Goal: Information Seeking & Learning: Check status

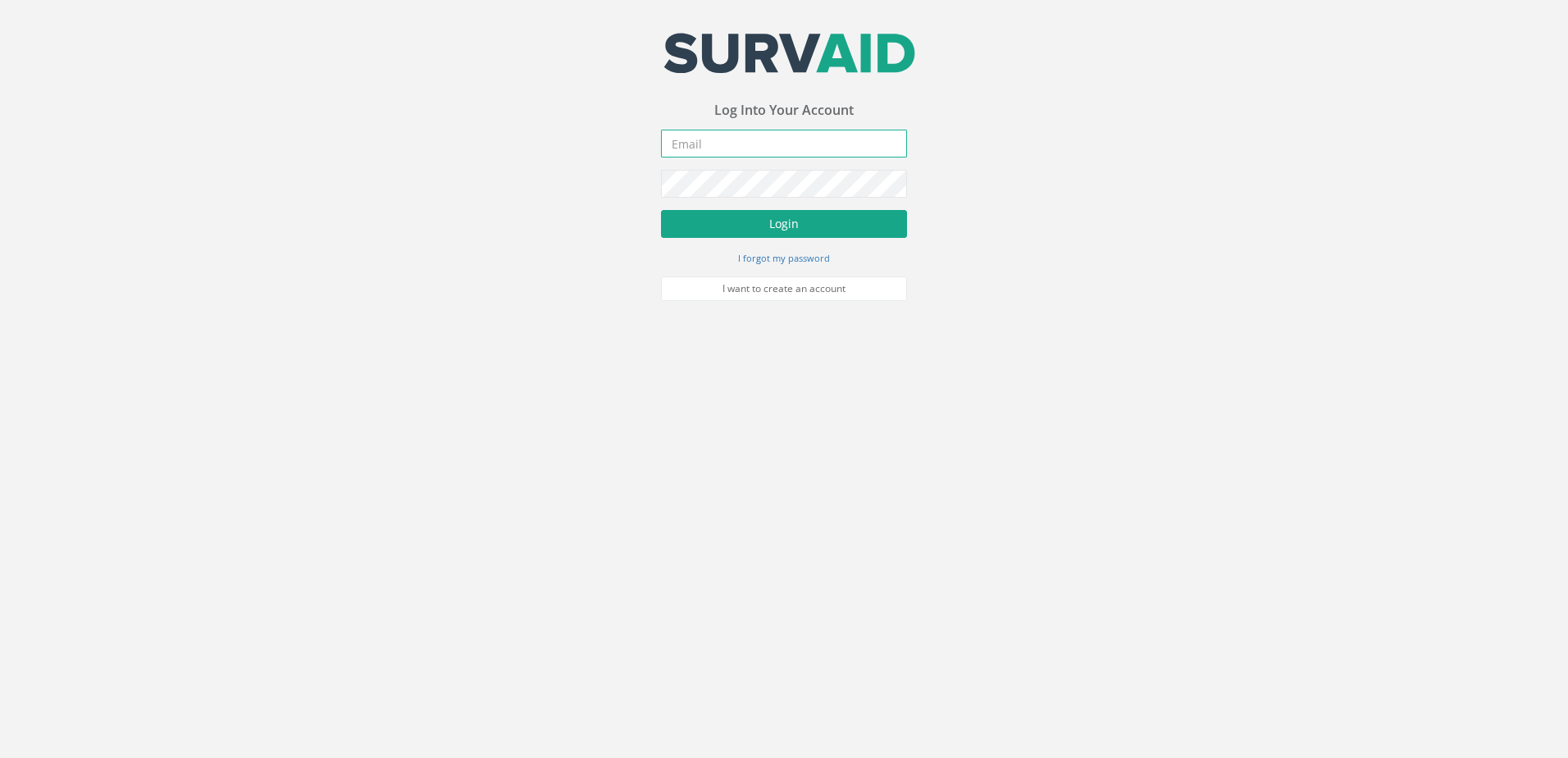
type input "[PERSON_NAME][EMAIL_ADDRESS][PERSON_NAME][DOMAIN_NAME]"
click at [798, 212] on button "Login" at bounding box center [784, 224] width 246 height 28
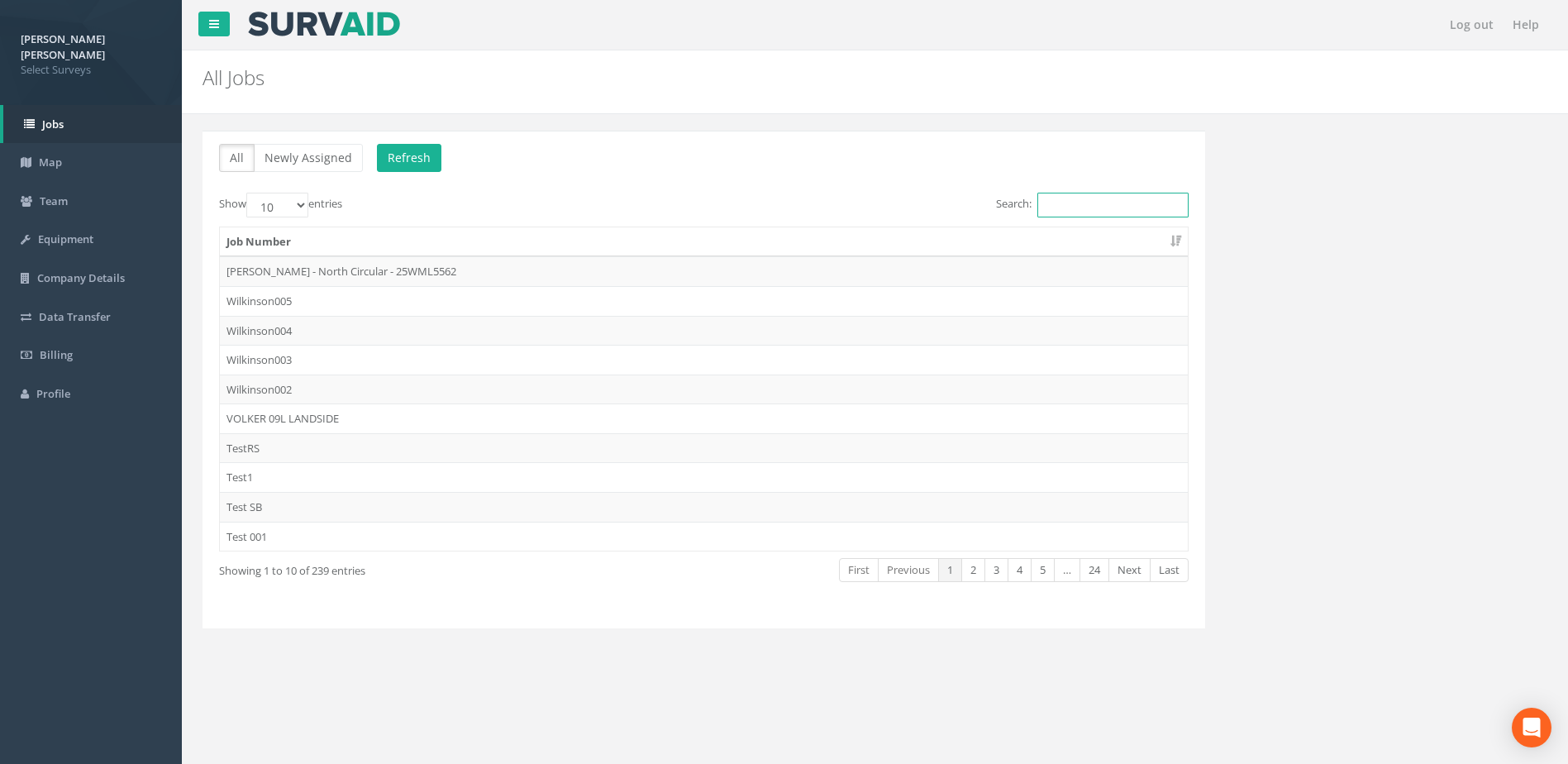
click at [1081, 206] on input "Search:" at bounding box center [1112, 205] width 151 height 25
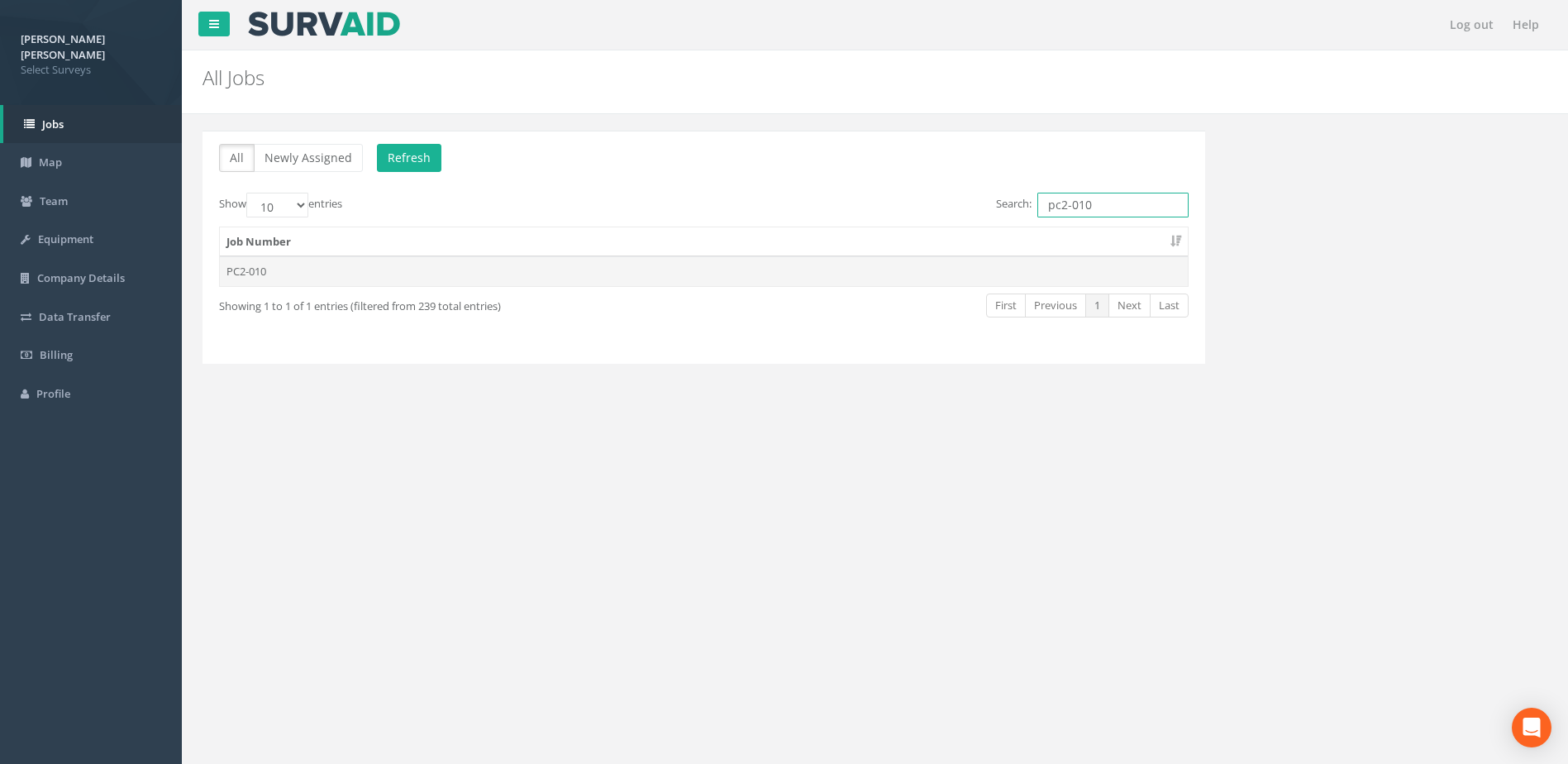
type input "pc2-010"
click at [265, 264] on td "PC2-010" at bounding box center [703, 271] width 967 height 29
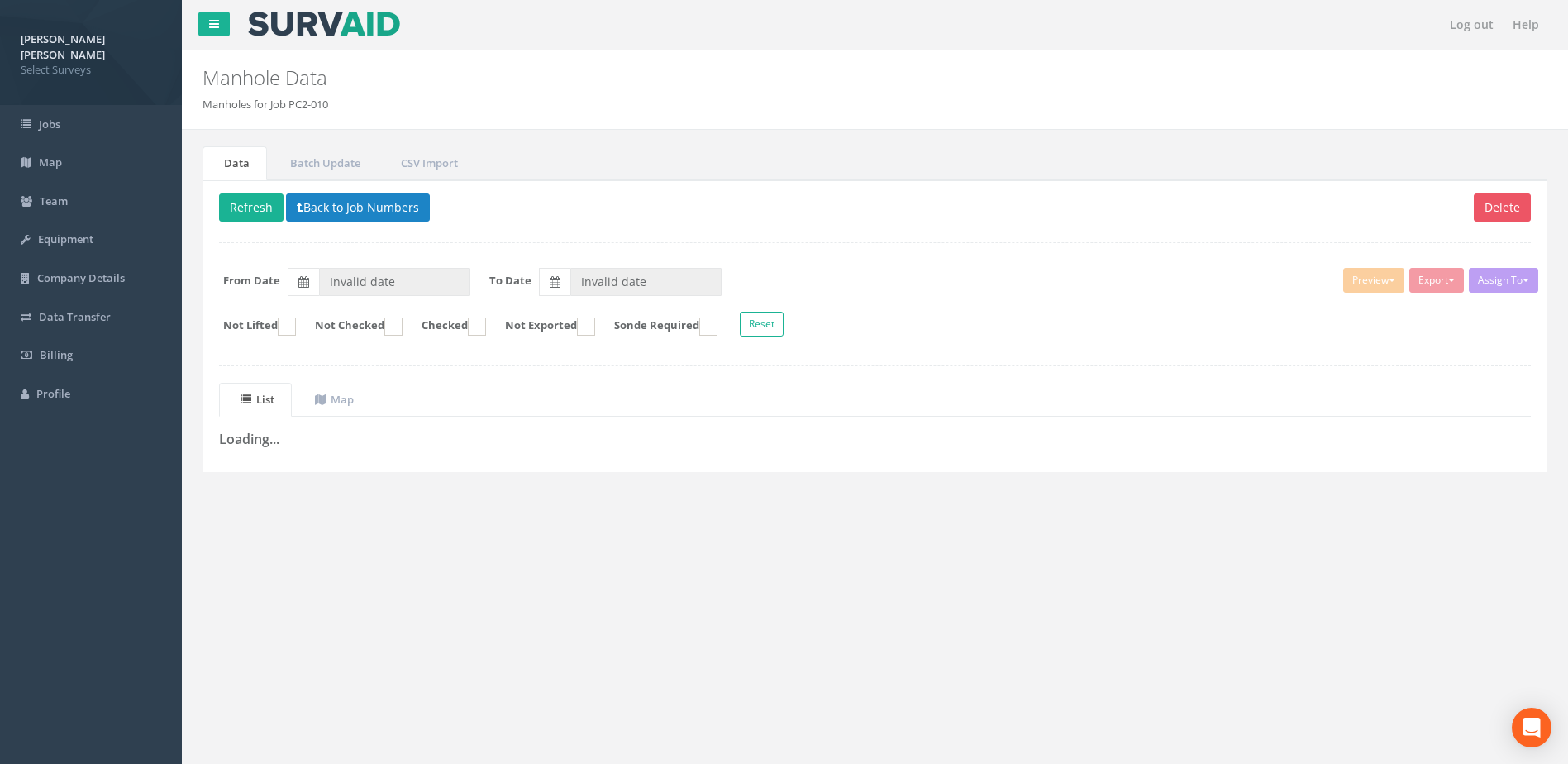
type input "[DATE]"
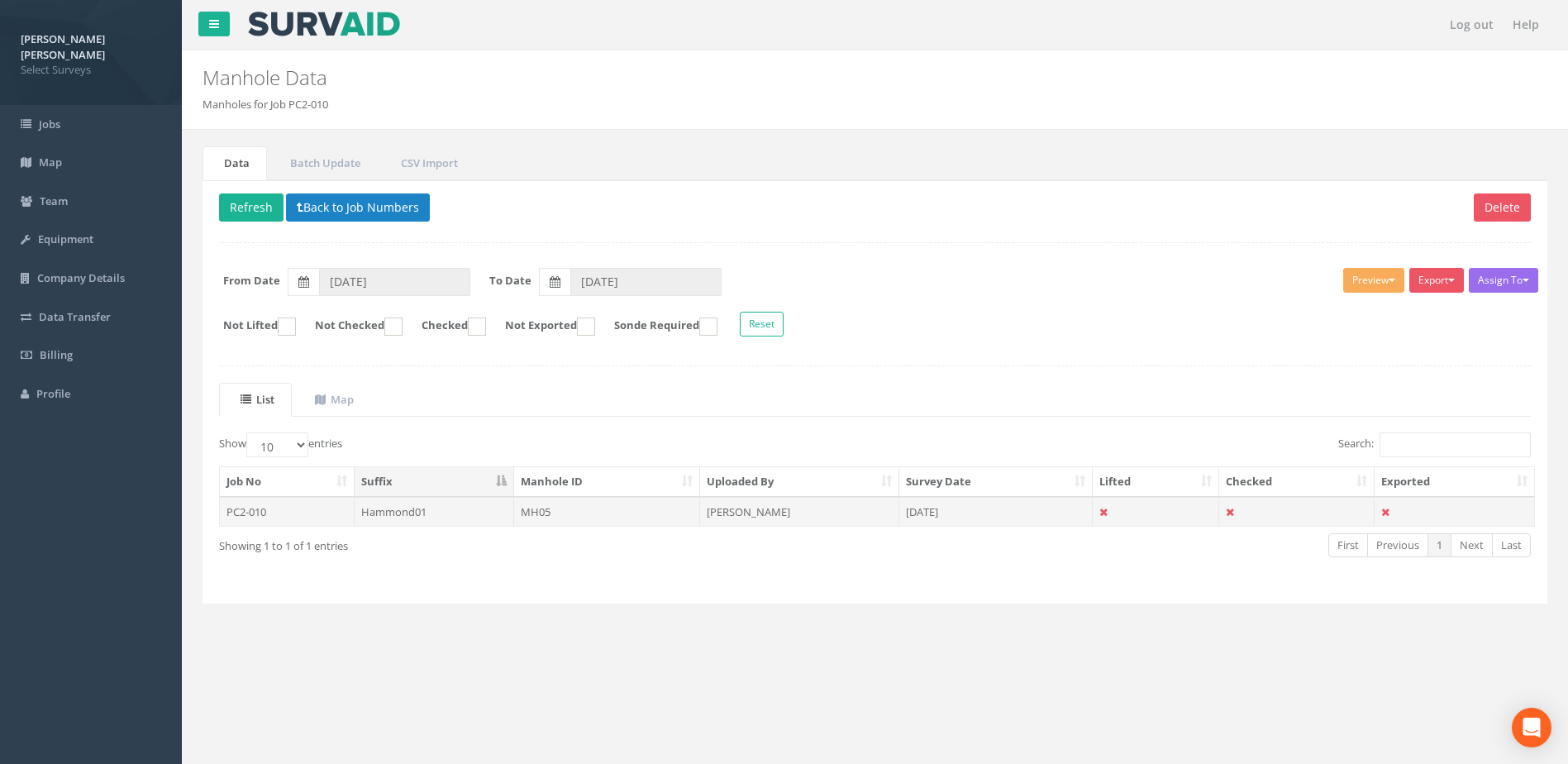
click at [278, 518] on td "PC2-010" at bounding box center [287, 512] width 135 height 29
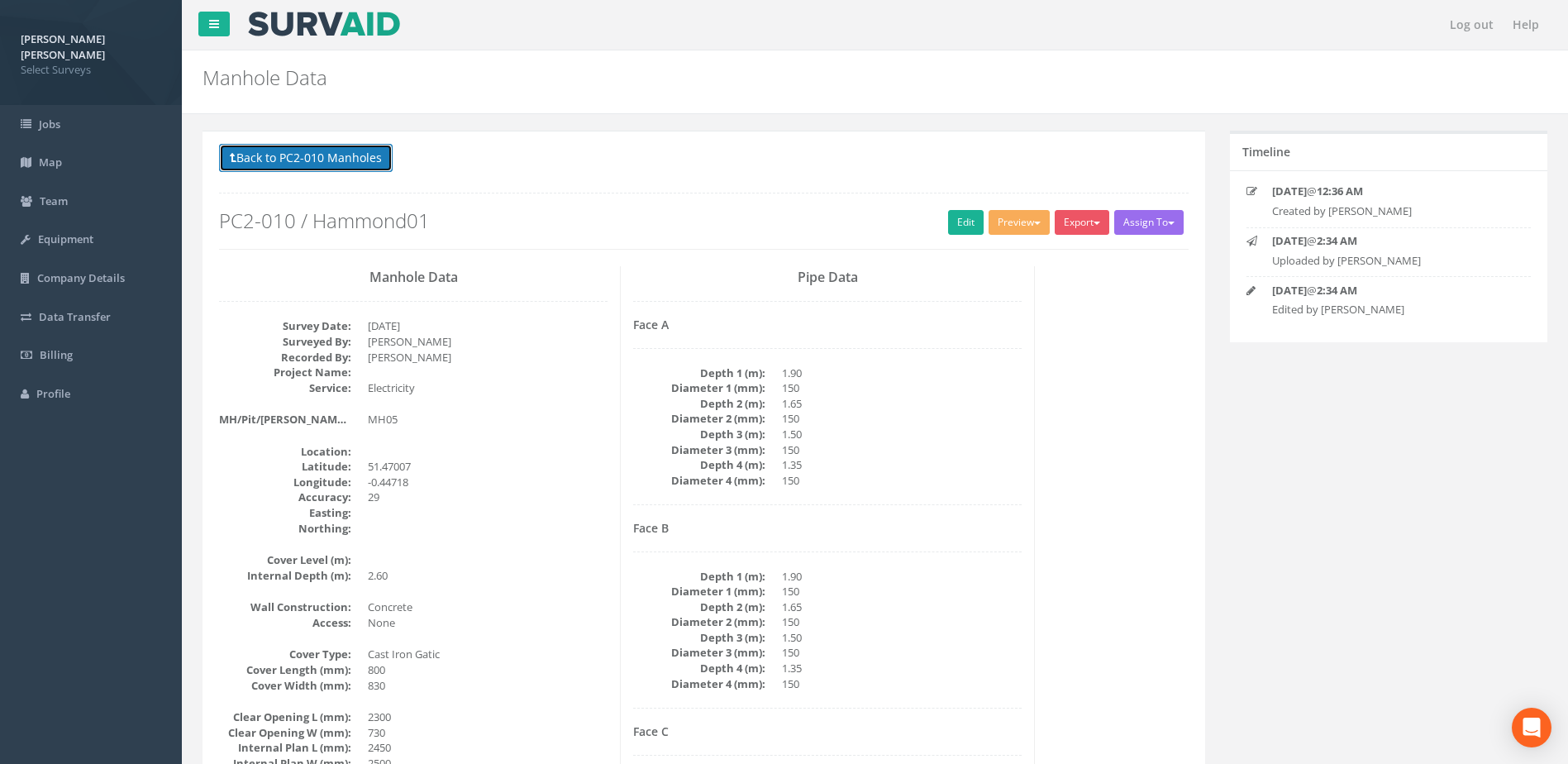
click at [222, 158] on button "Back to PC2-010 Manholes" at bounding box center [305, 158] width 173 height 28
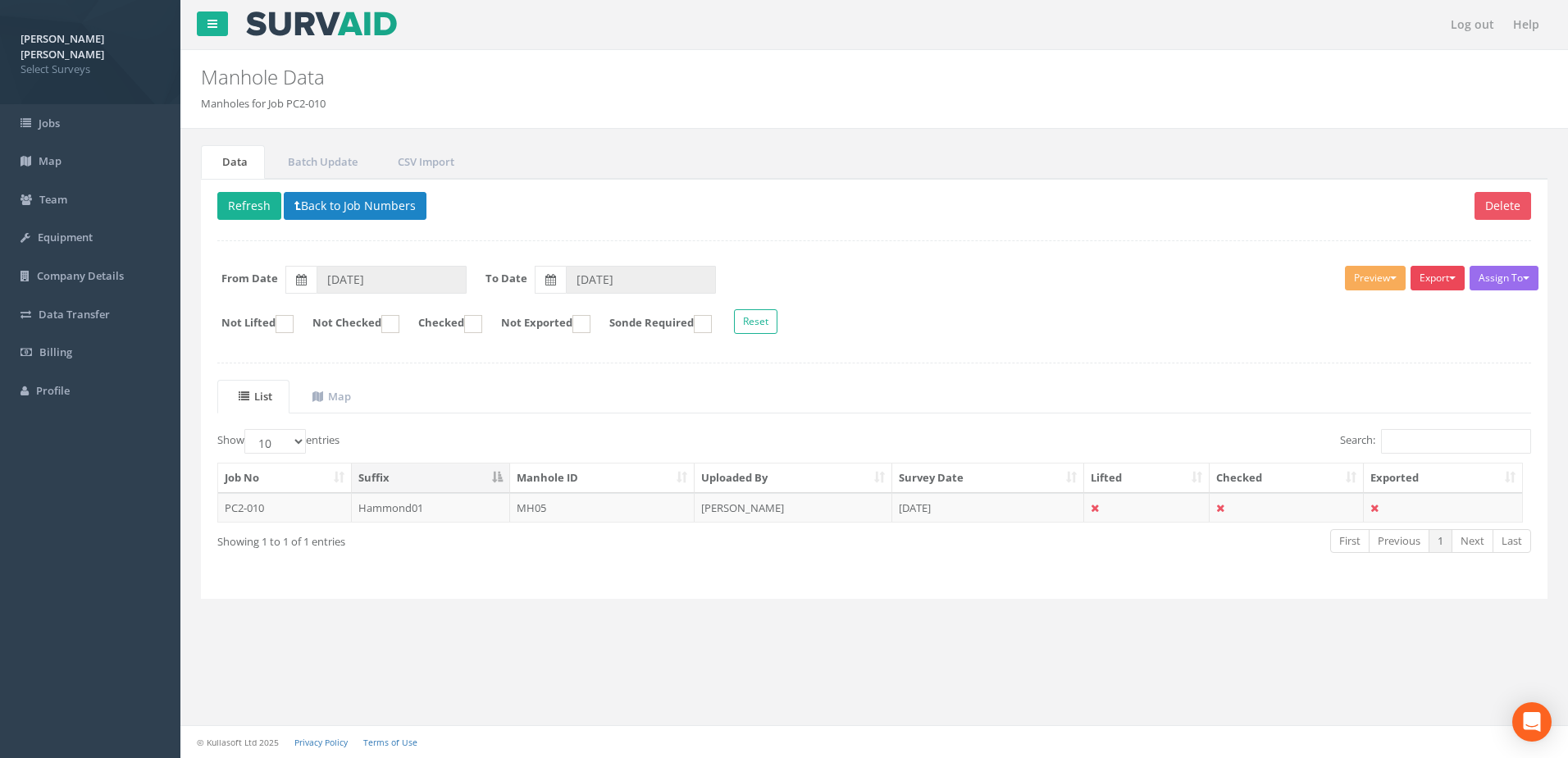
click at [1441, 285] on button "Export" at bounding box center [1437, 278] width 54 height 25
click at [1396, 276] on button "Preview" at bounding box center [1375, 278] width 61 height 25
click at [1448, 285] on button "Export" at bounding box center [1437, 278] width 54 height 25
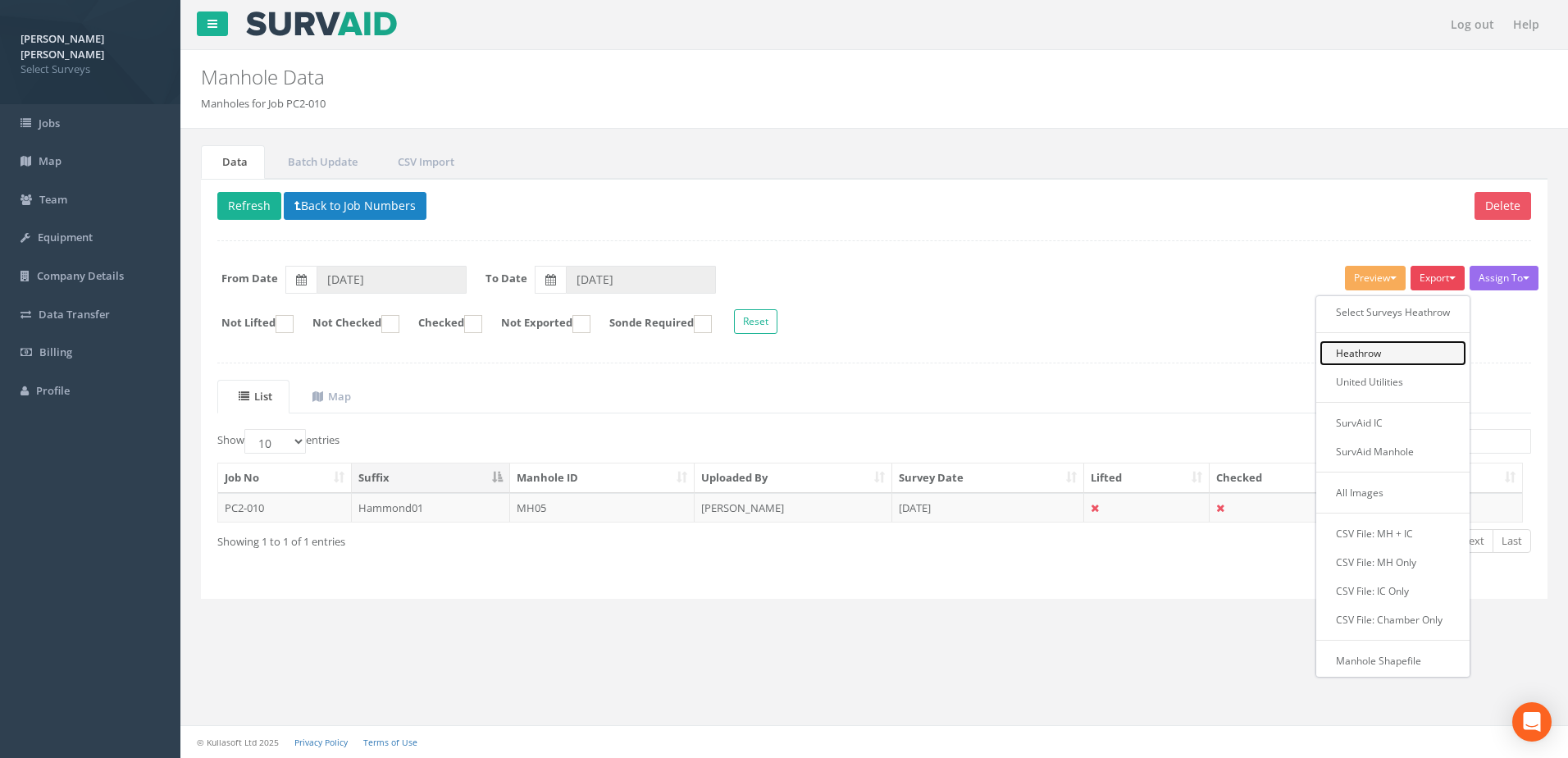
click at [1382, 364] on link "Heathrow" at bounding box center [1392, 353] width 147 height 25
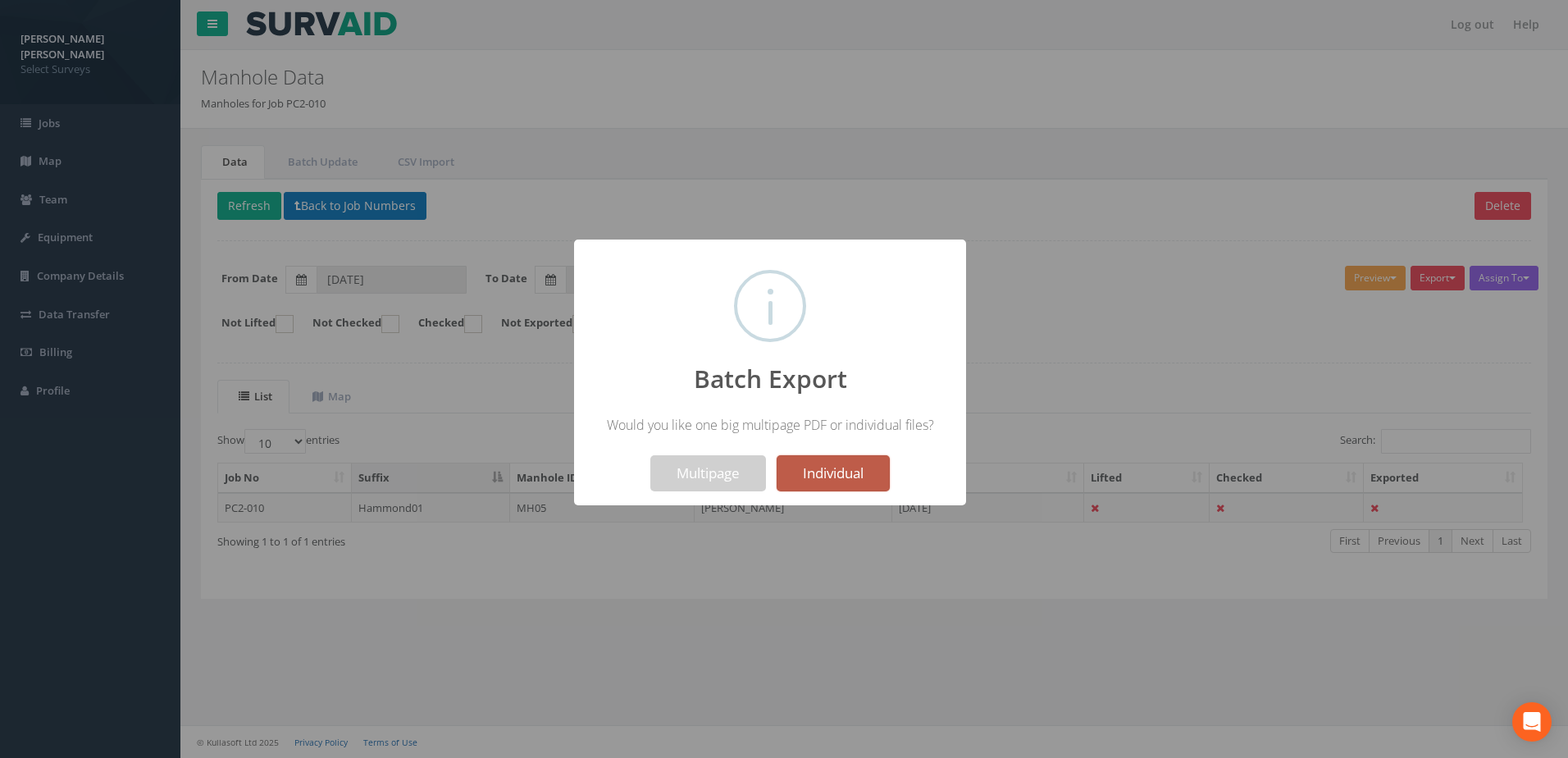
click at [843, 476] on button "Individual" at bounding box center [833, 473] width 113 height 36
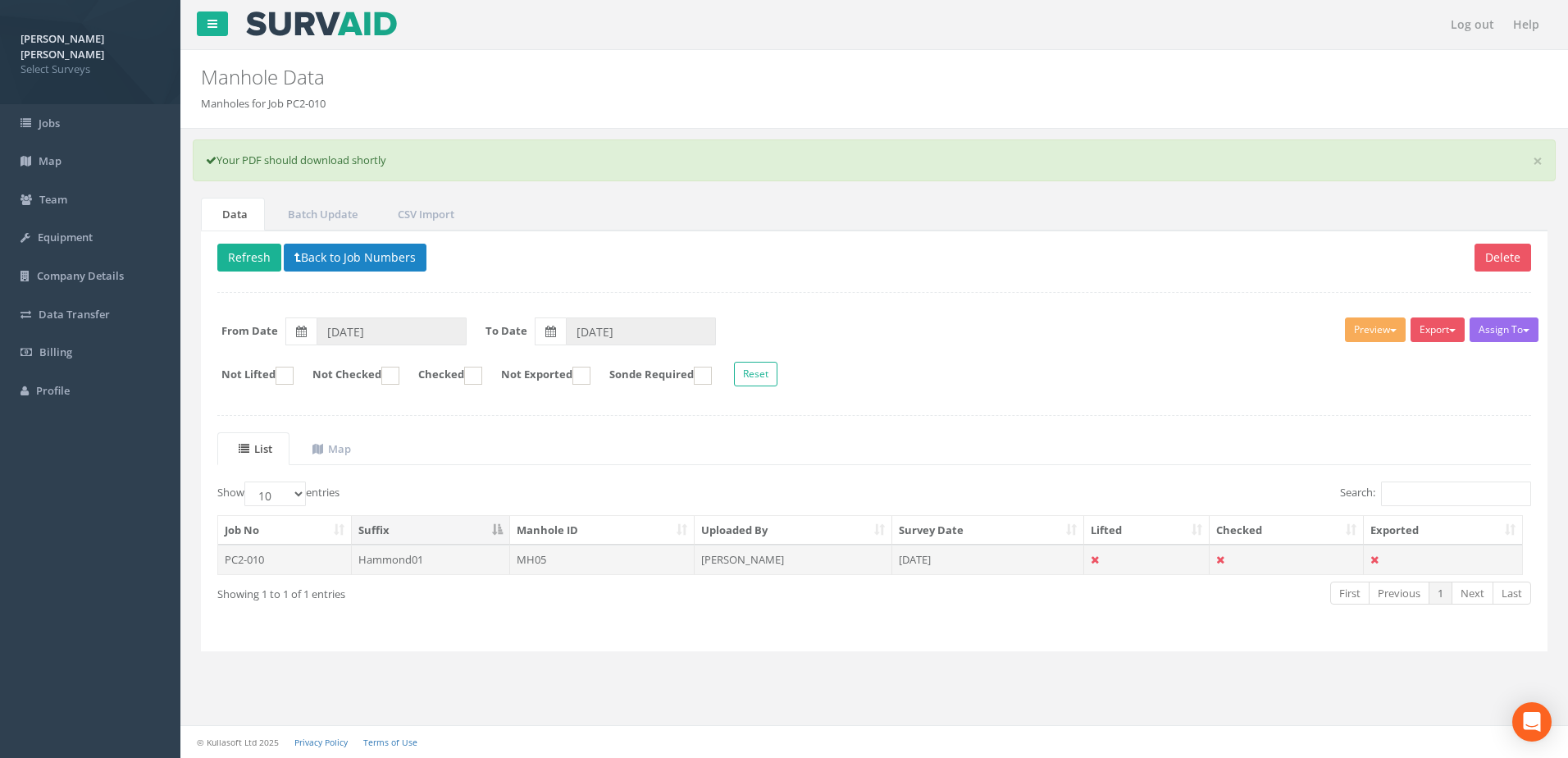
click at [434, 566] on td "Hammond01" at bounding box center [431, 559] width 158 height 29
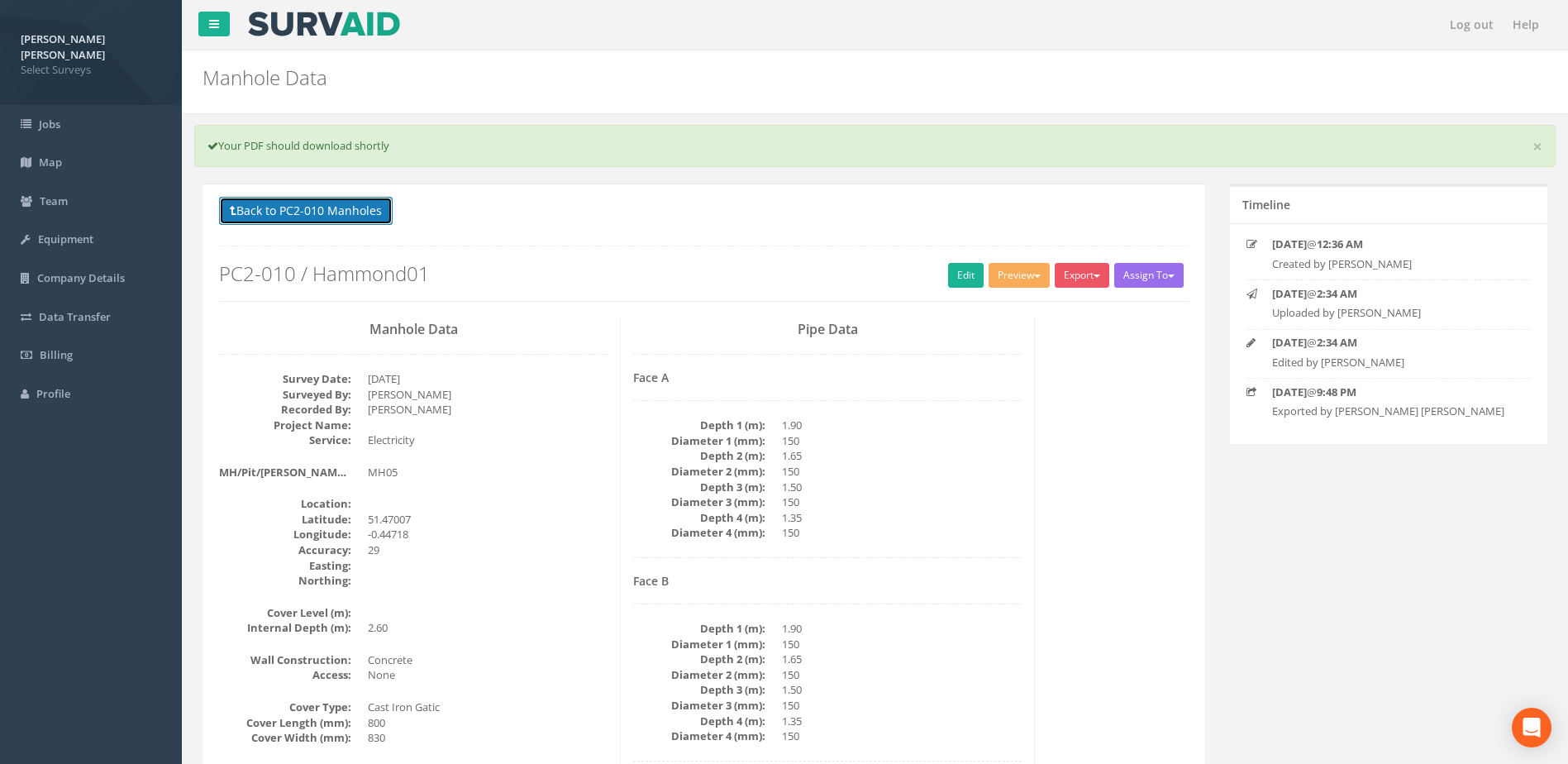
click at [331, 202] on button "Back to PC2-010 Manholes" at bounding box center [305, 210] width 173 height 28
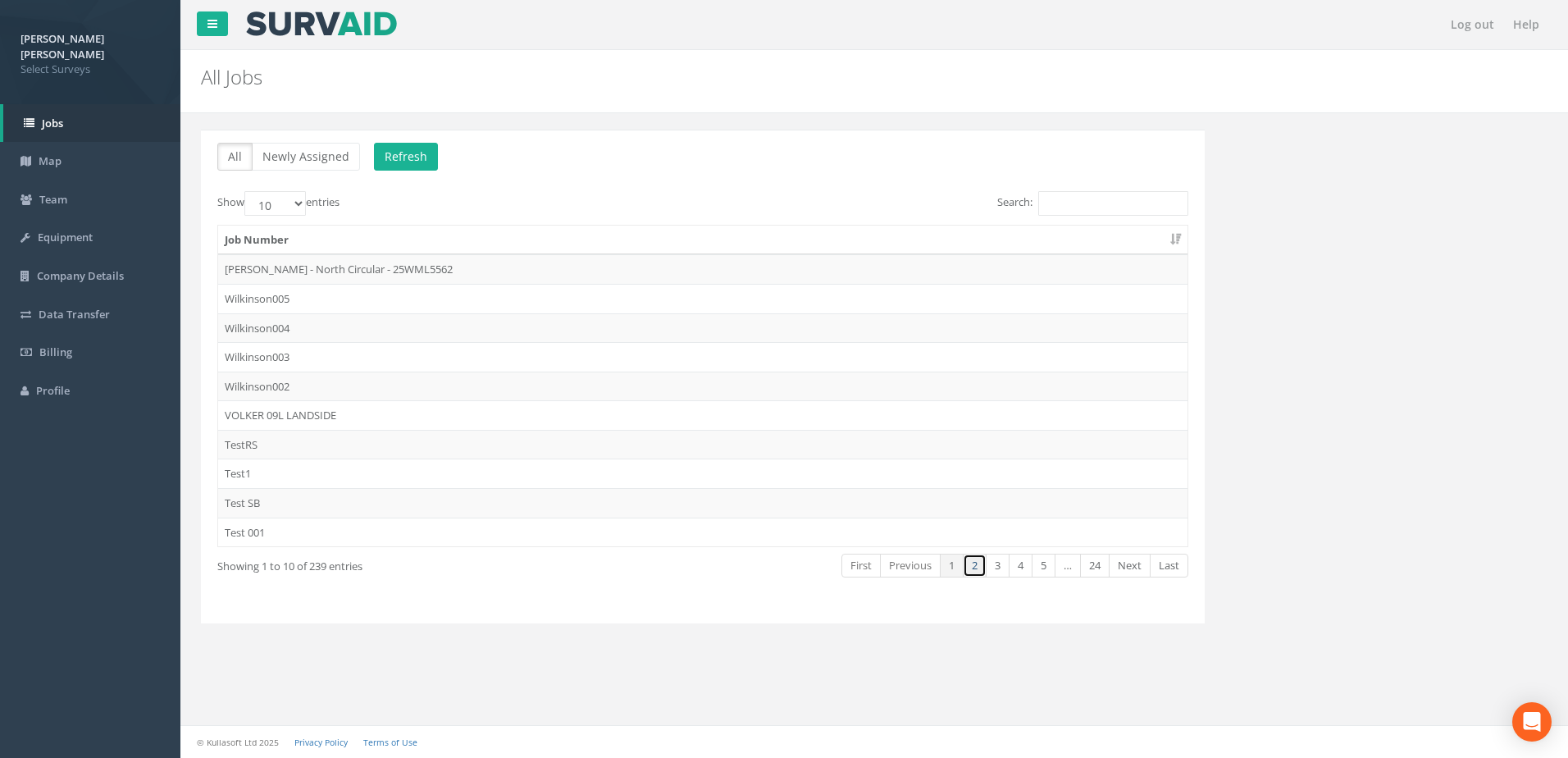
click at [965, 566] on link "2" at bounding box center [975, 565] width 24 height 24
click at [1001, 572] on link "3" at bounding box center [997, 565] width 24 height 24
click at [895, 562] on link "Previous" at bounding box center [910, 565] width 61 height 24
click at [1075, 213] on input "Search:" at bounding box center [1113, 203] width 150 height 25
click at [1179, 251] on th "Job Number" at bounding box center [703, 240] width 969 height 29
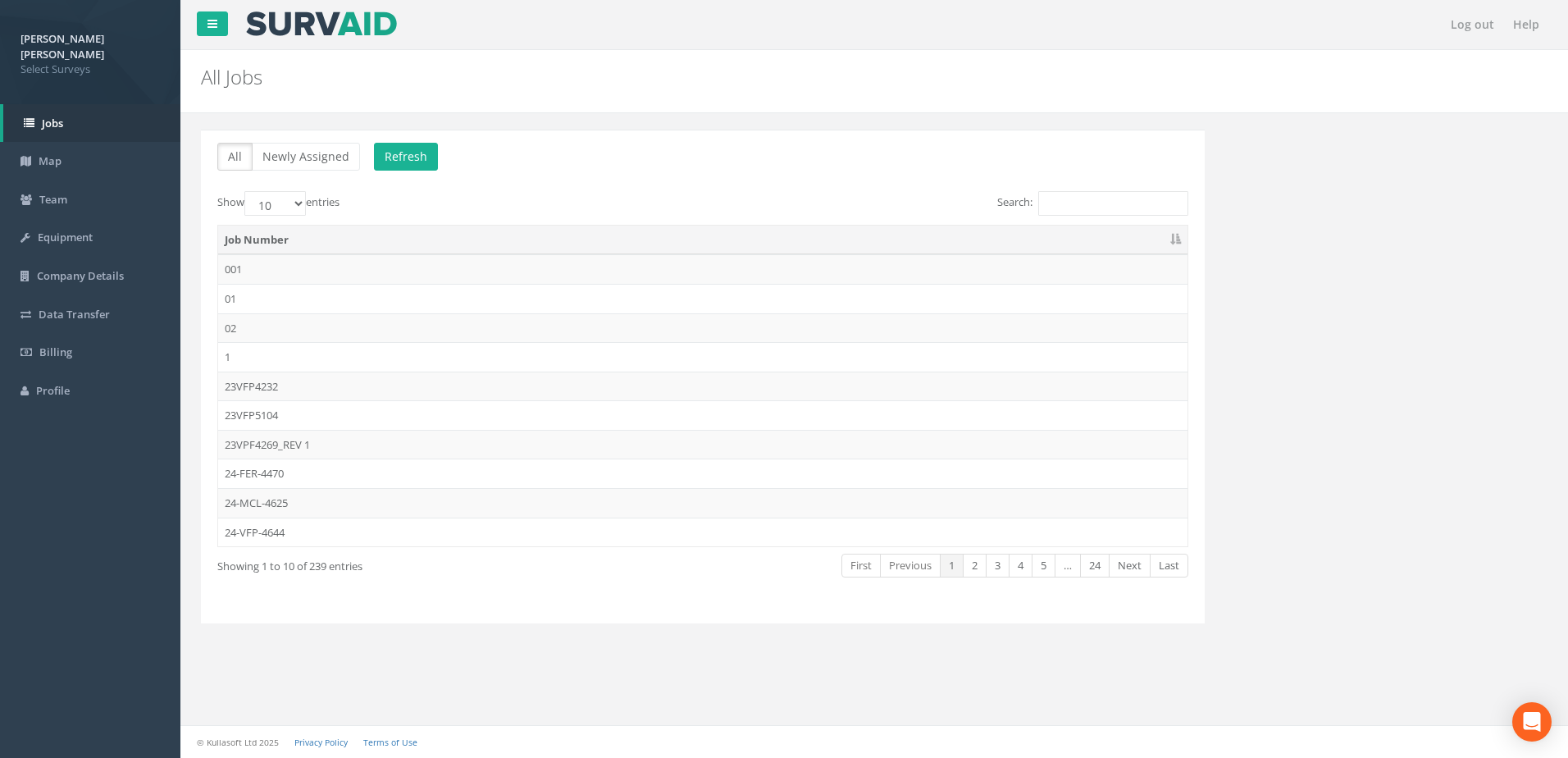
click at [1179, 251] on th "Job Number" at bounding box center [703, 240] width 969 height 29
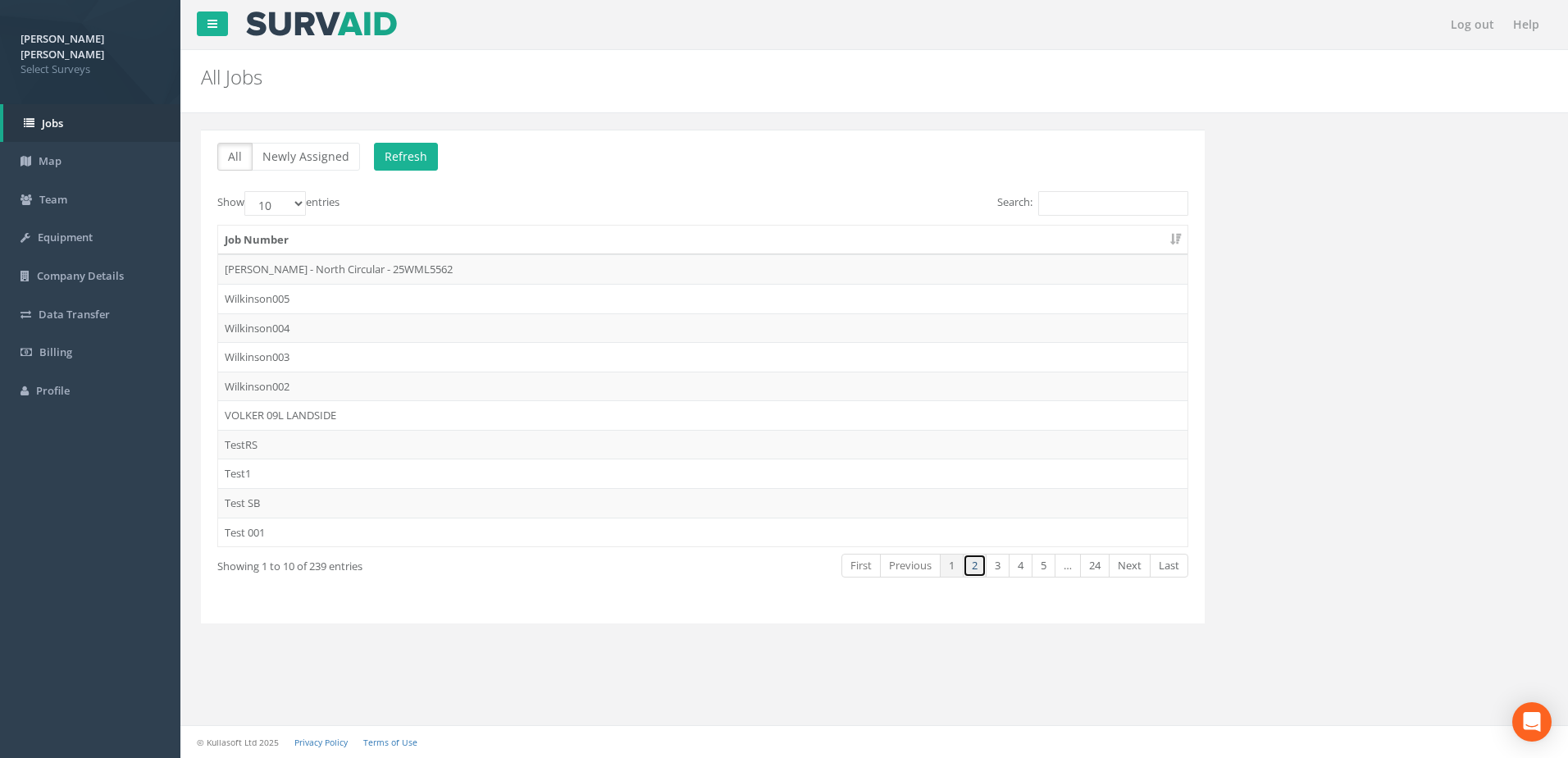
click at [967, 566] on link "2" at bounding box center [975, 565] width 24 height 24
click at [992, 567] on link "3" at bounding box center [997, 565] width 24 height 24
click at [1072, 198] on input "Search:" at bounding box center [1113, 203] width 150 height 25
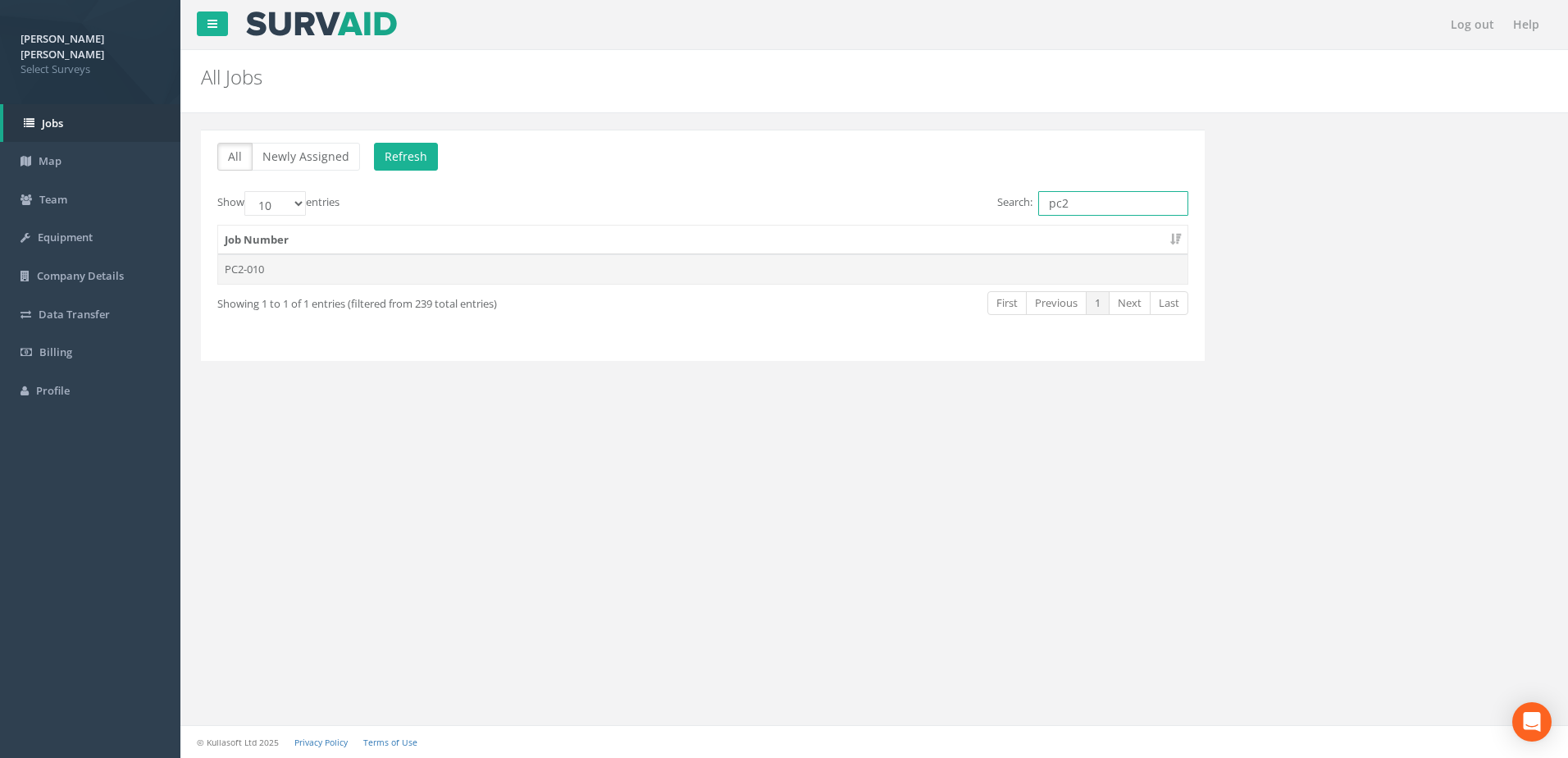
type input "pc2"
click at [278, 270] on td "PC2-010" at bounding box center [703, 268] width 969 height 29
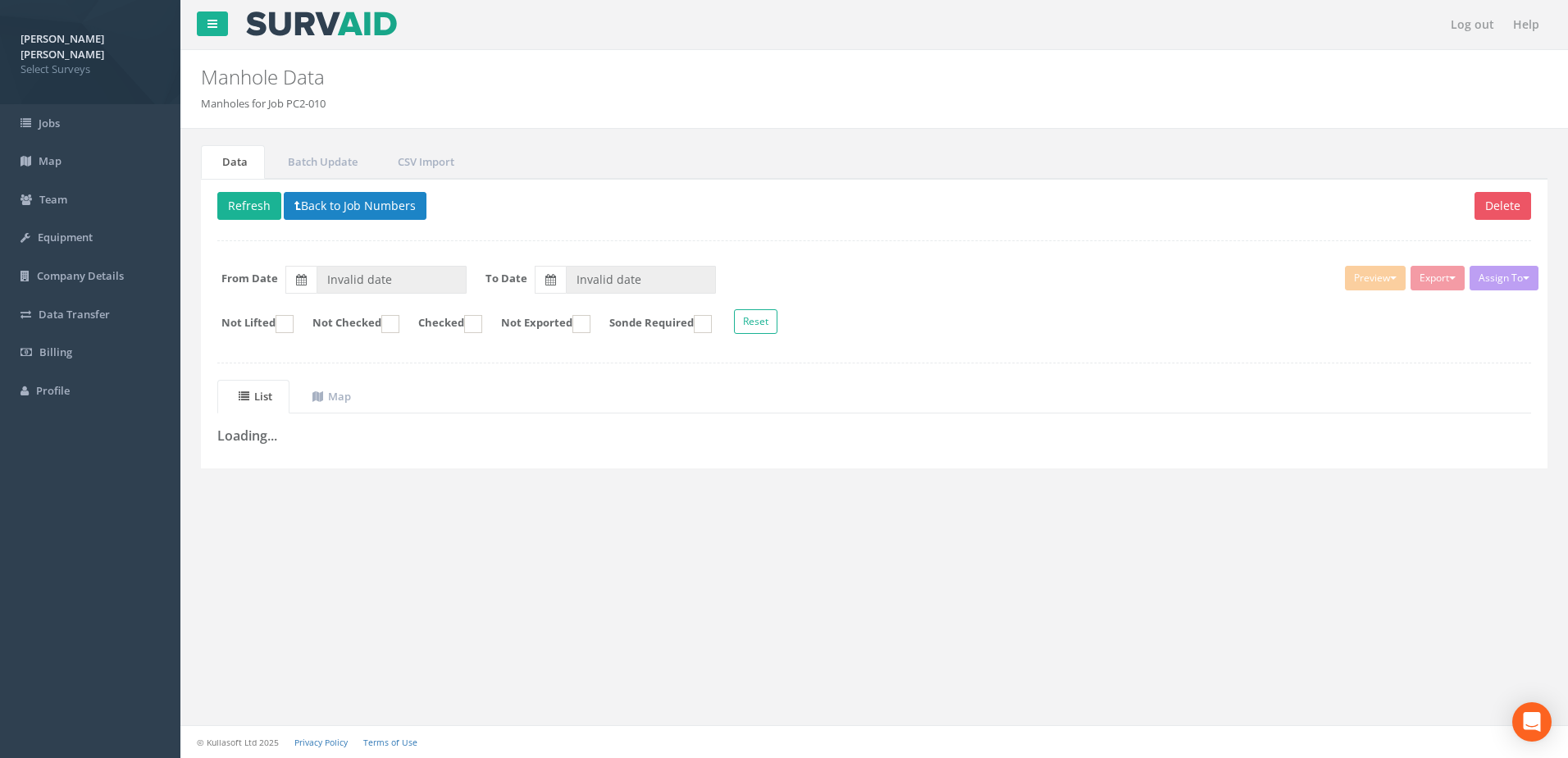
type input "[DATE]"
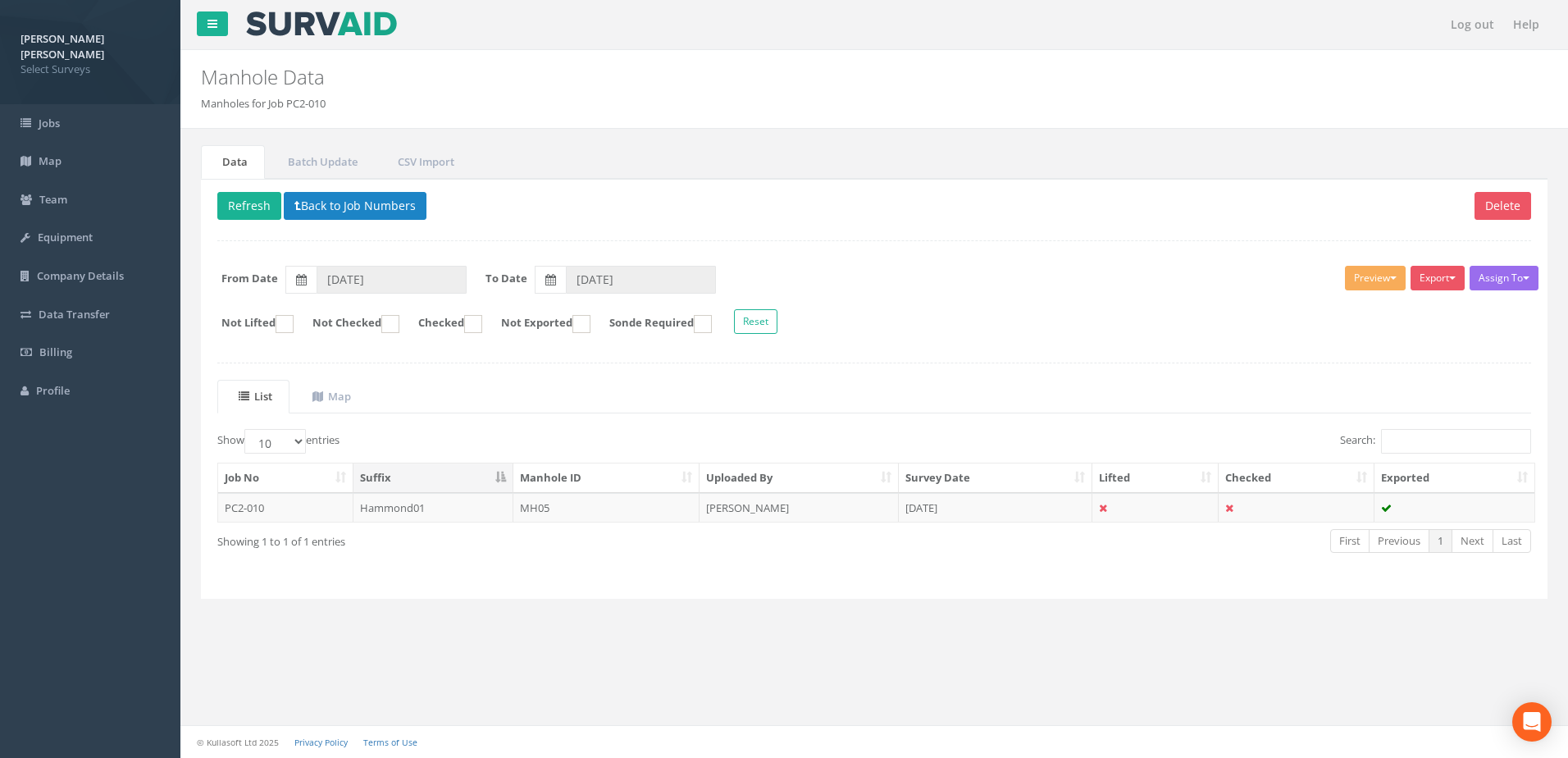
click at [679, 294] on div "Assign To No Companies Added Export Select Surveys Heathrow Heathrow United Uti…" at bounding box center [874, 302] width 1339 height 89
click at [682, 272] on input "[DATE]" at bounding box center [641, 279] width 150 height 28
click at [762, 395] on span "20" at bounding box center [760, 397] width 26 height 21
type input "[DATE]"
click at [295, 268] on label at bounding box center [301, 279] width 31 height 28
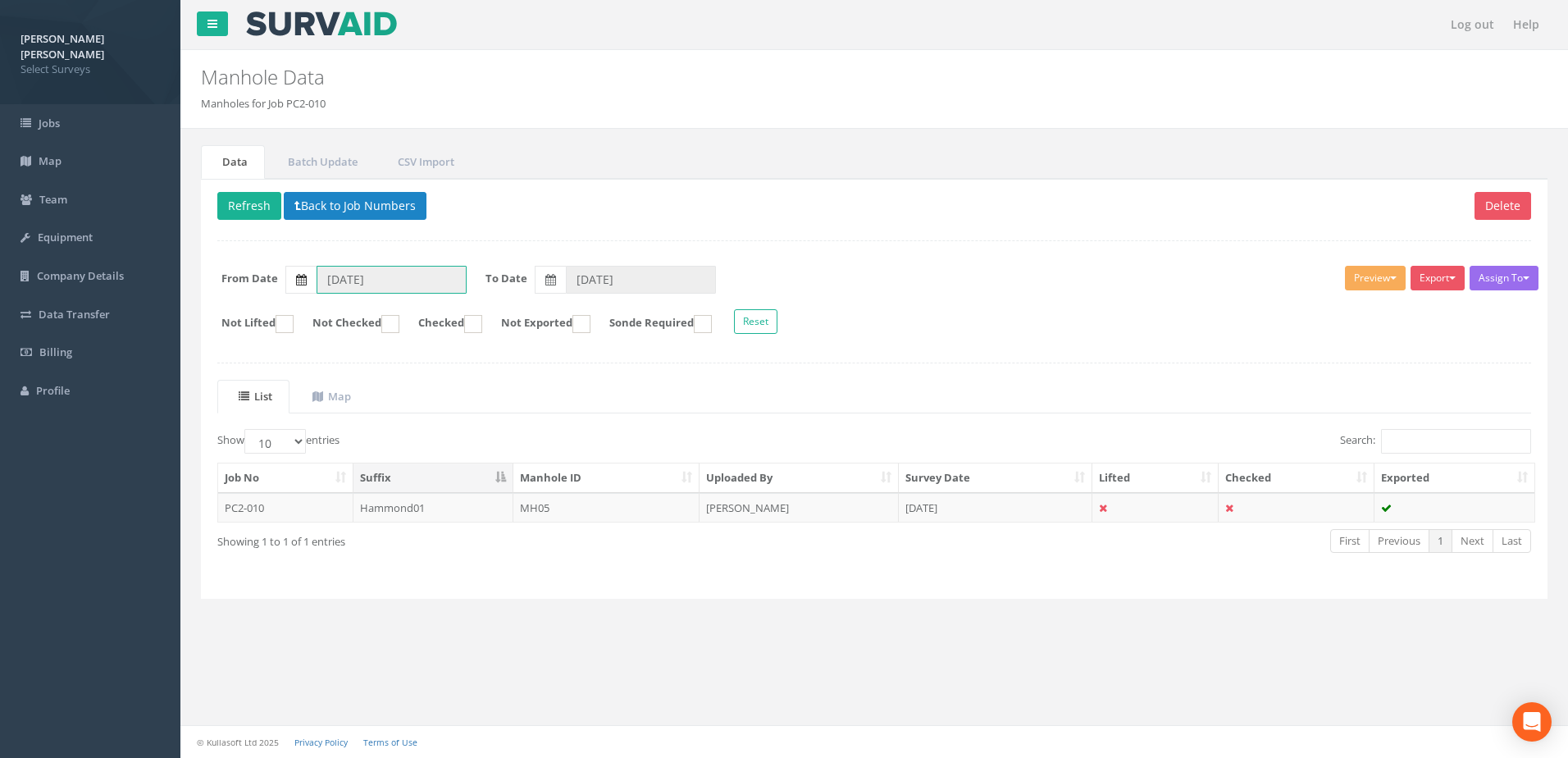
click at [317, 268] on input "[DATE]" at bounding box center [391, 279] width 150 height 28
click at [459, 393] on span "18" at bounding box center [460, 397] width 29 height 21
click at [777, 322] on button "Reset" at bounding box center [756, 321] width 44 height 25
type input "[DATE]"
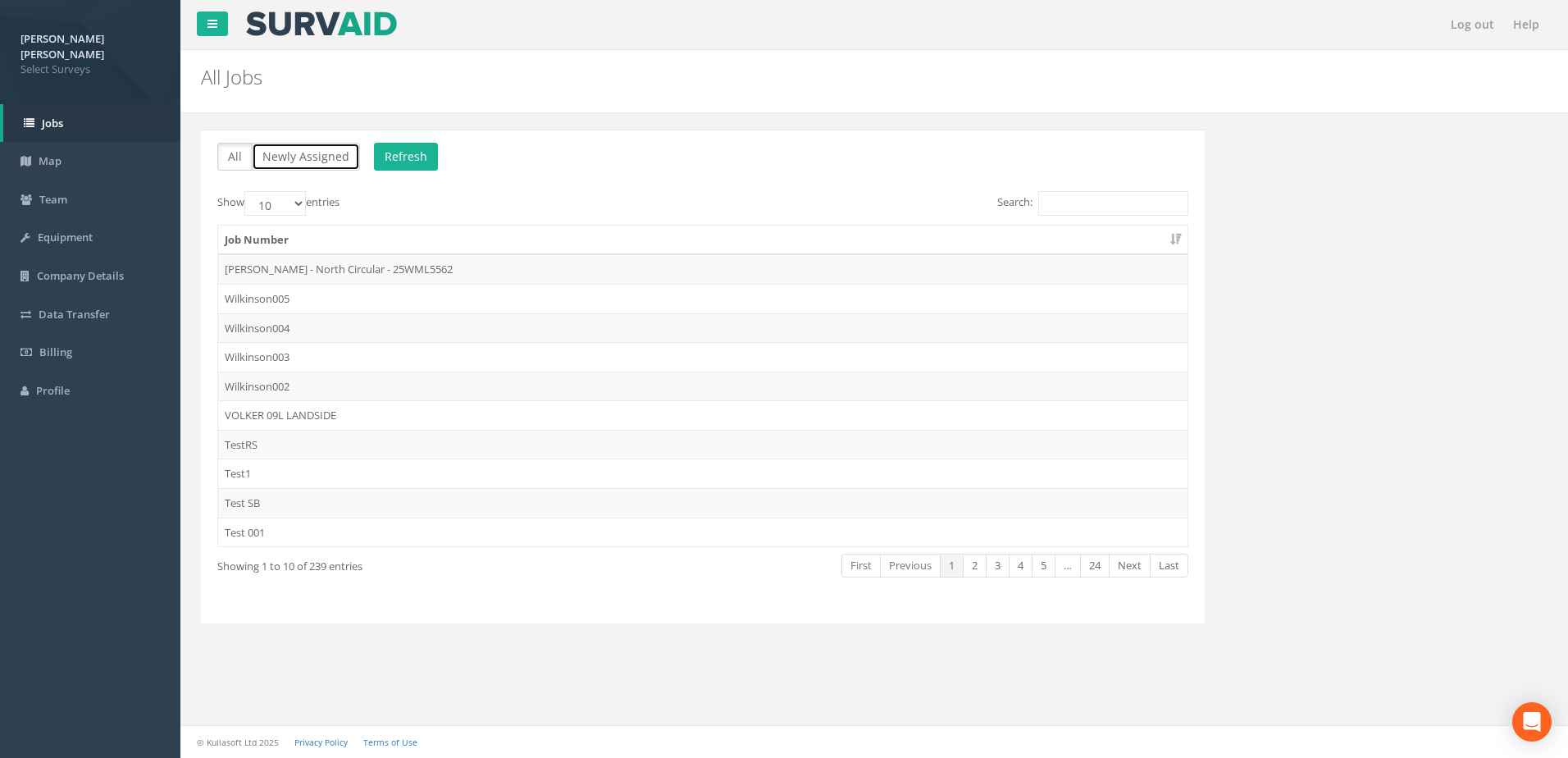
click at [337, 153] on button "Newly Assigned" at bounding box center [306, 157] width 108 height 28
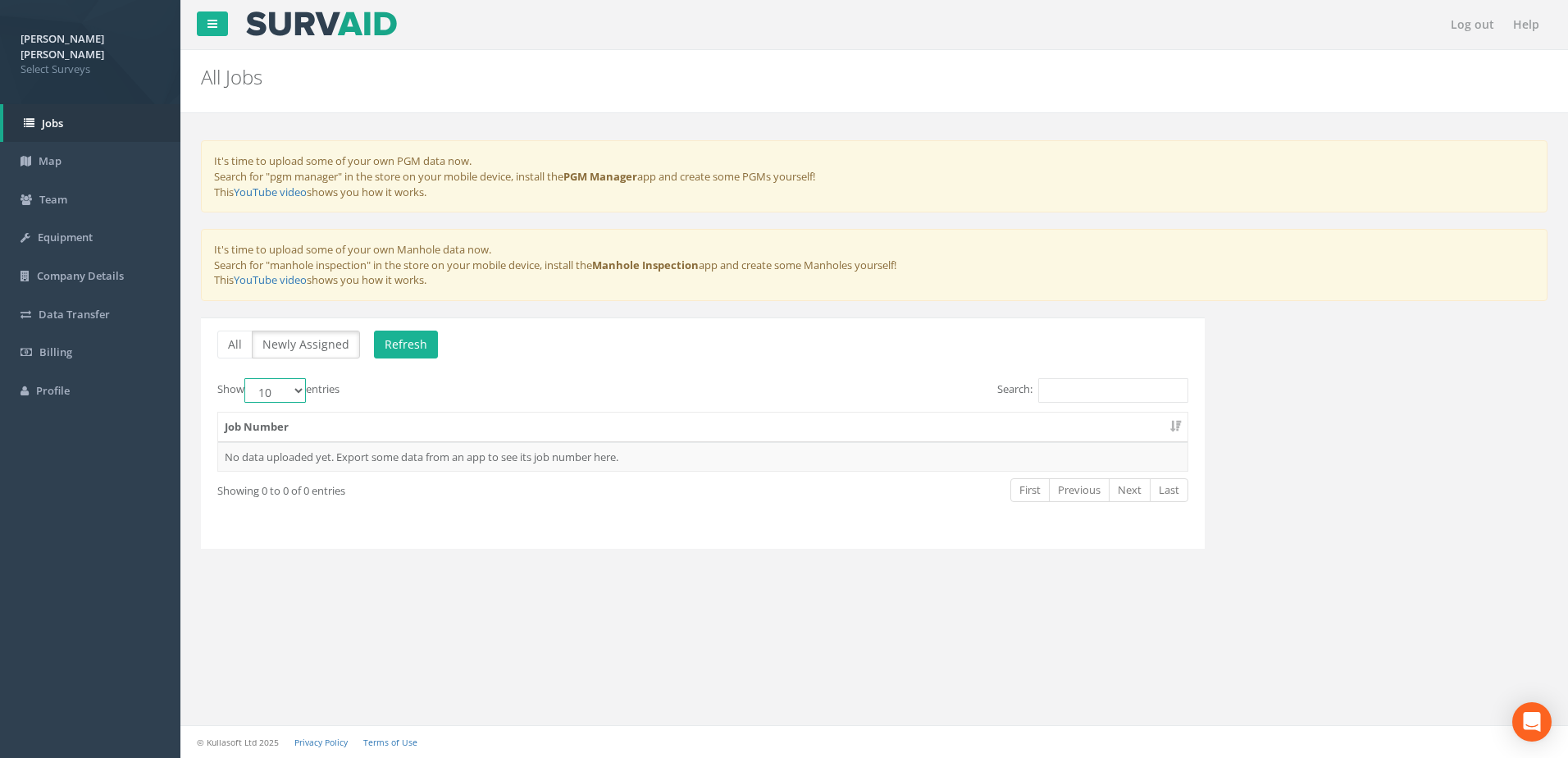
click at [292, 394] on select "10 25 50 100" at bounding box center [276, 389] width 62 height 25
select select "25"
click at [247, 378] on select "10 25 50 100" at bounding box center [276, 389] width 62 height 25
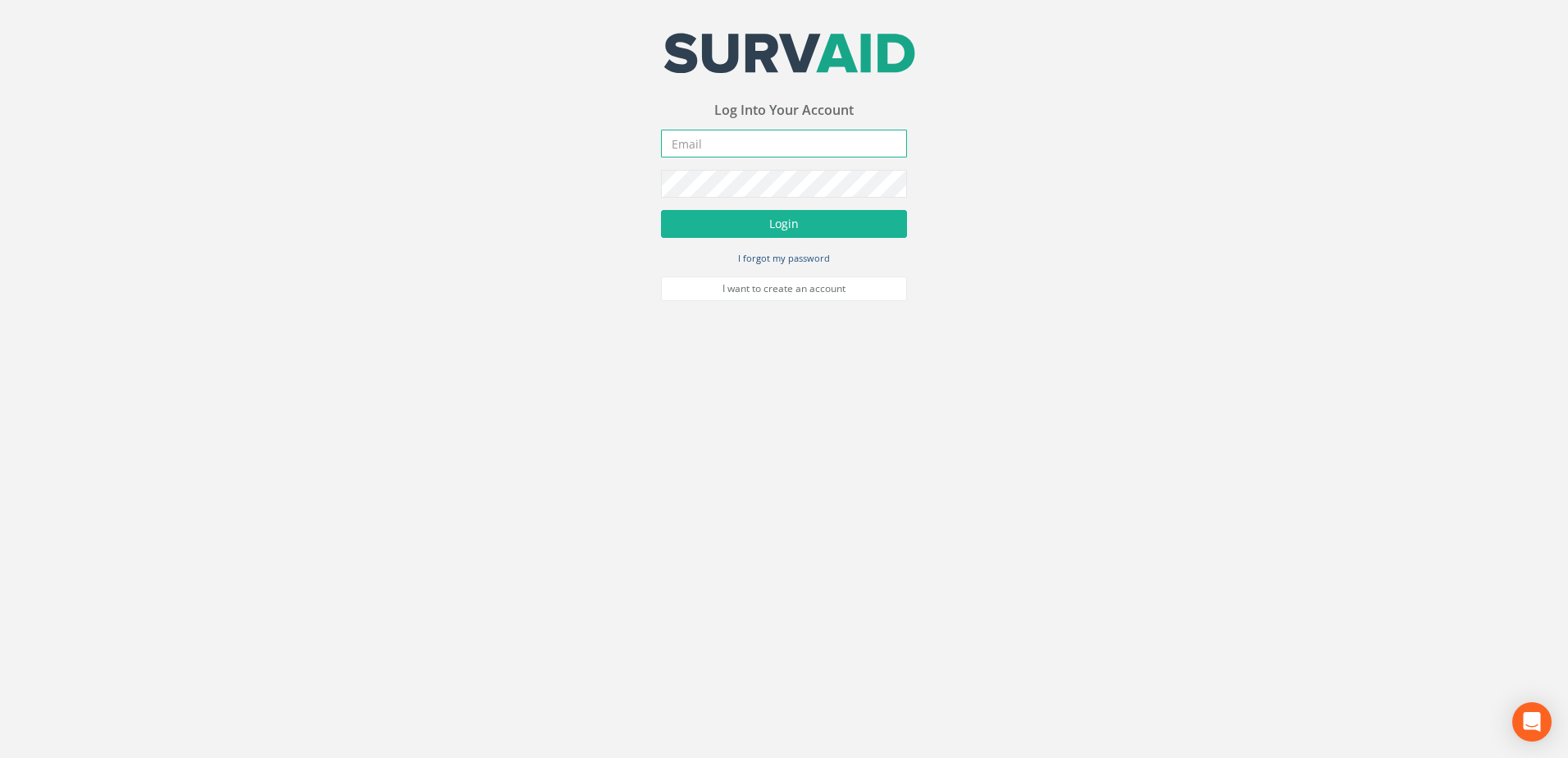
type input "[PERSON_NAME][EMAIL_ADDRESS][PERSON_NAME][DOMAIN_NAME]"
click at [774, 225] on button "Login" at bounding box center [784, 224] width 246 height 28
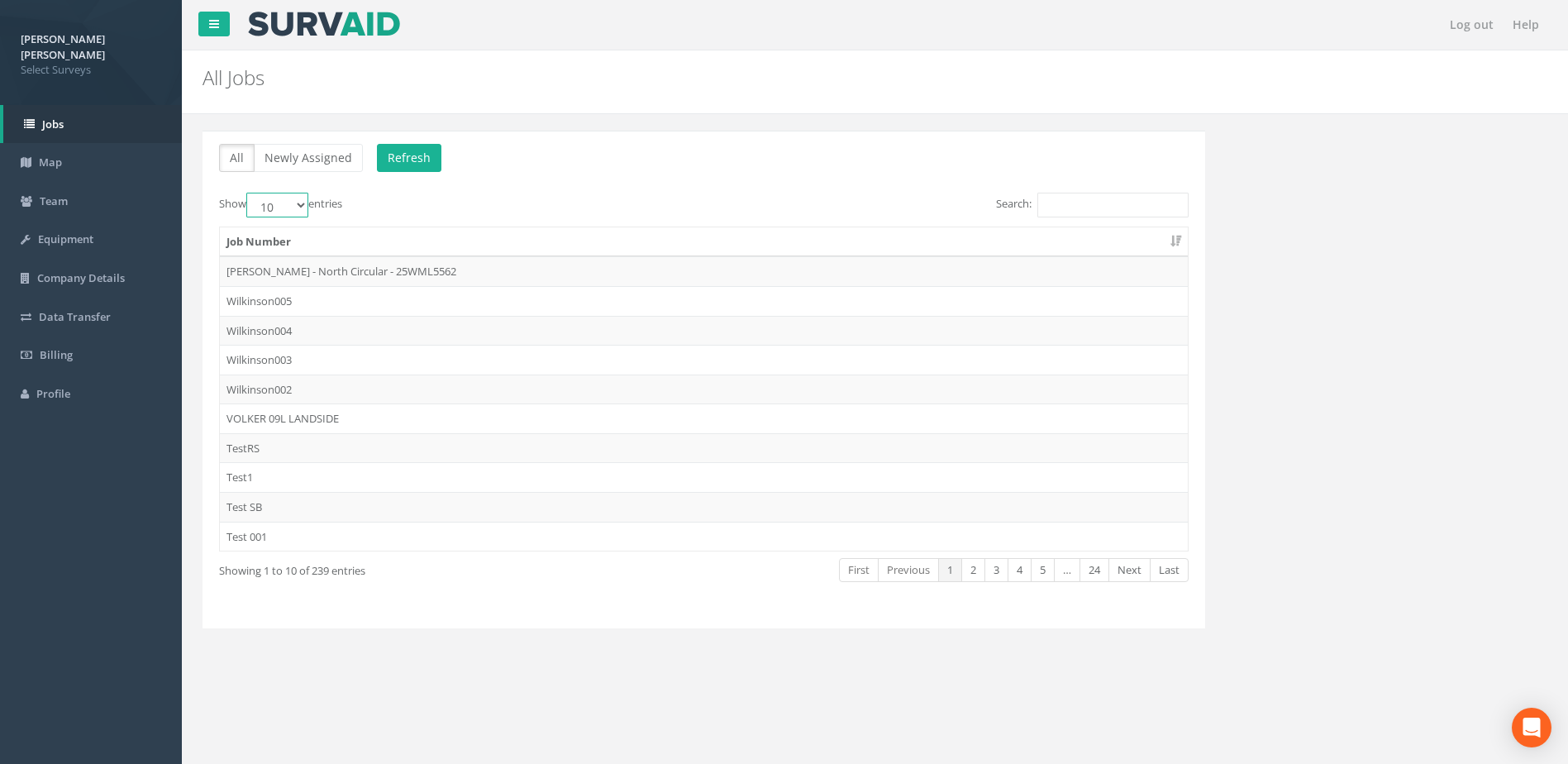
click at [291, 206] on select "10 25 50 100" at bounding box center [278, 205] width 62 height 25
select select "50"
click at [248, 193] on select "10 25 50 100" at bounding box center [278, 205] width 62 height 25
